Goal: Browse casually: Explore the website without a specific task or goal

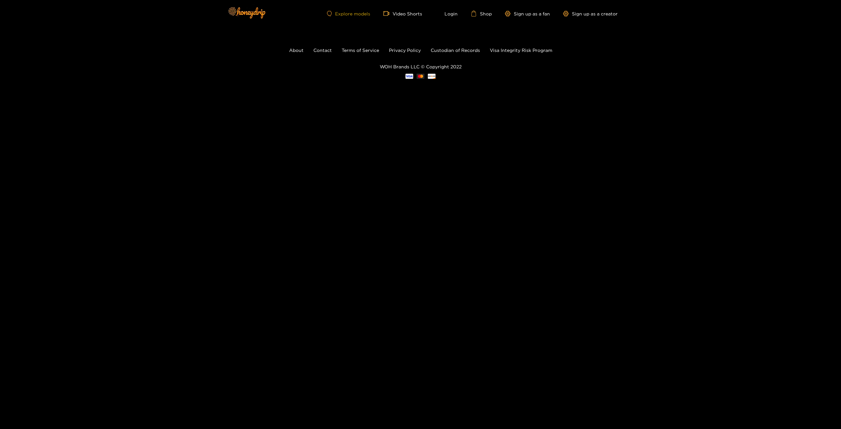
click at [352, 14] on link "Explore models" at bounding box center [348, 14] width 43 height 6
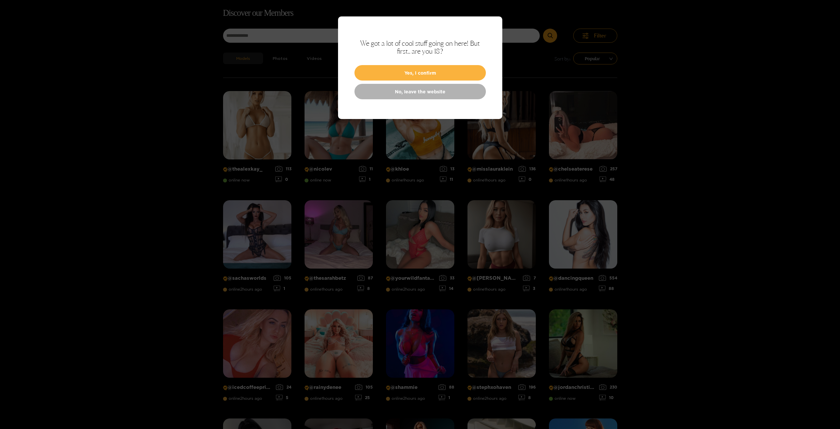
click at [431, 70] on button "Yes, I confirm" at bounding box center [420, 72] width 131 height 15
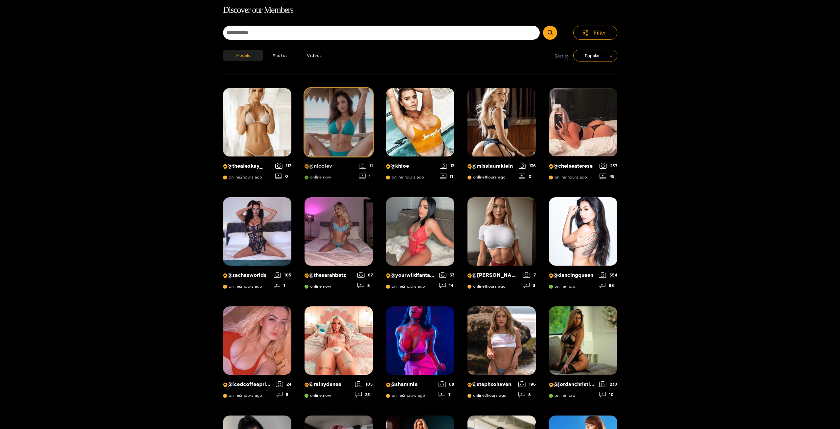
click at [349, 115] on img at bounding box center [339, 122] width 68 height 68
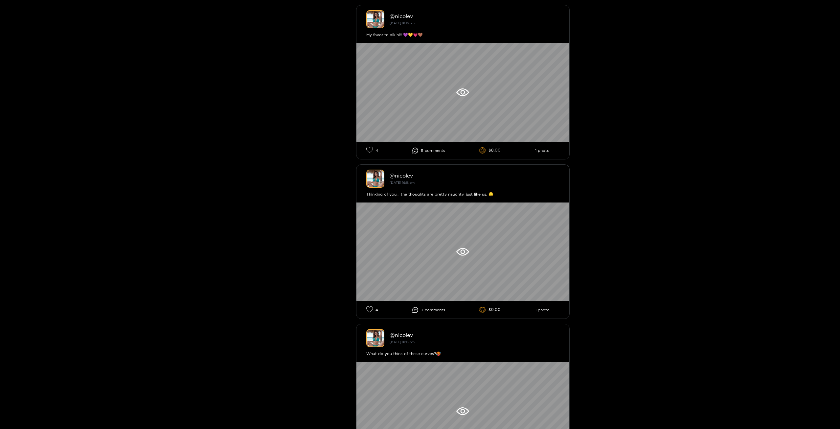
scroll to position [427, 0]
